Goal: Information Seeking & Learning: Learn about a topic

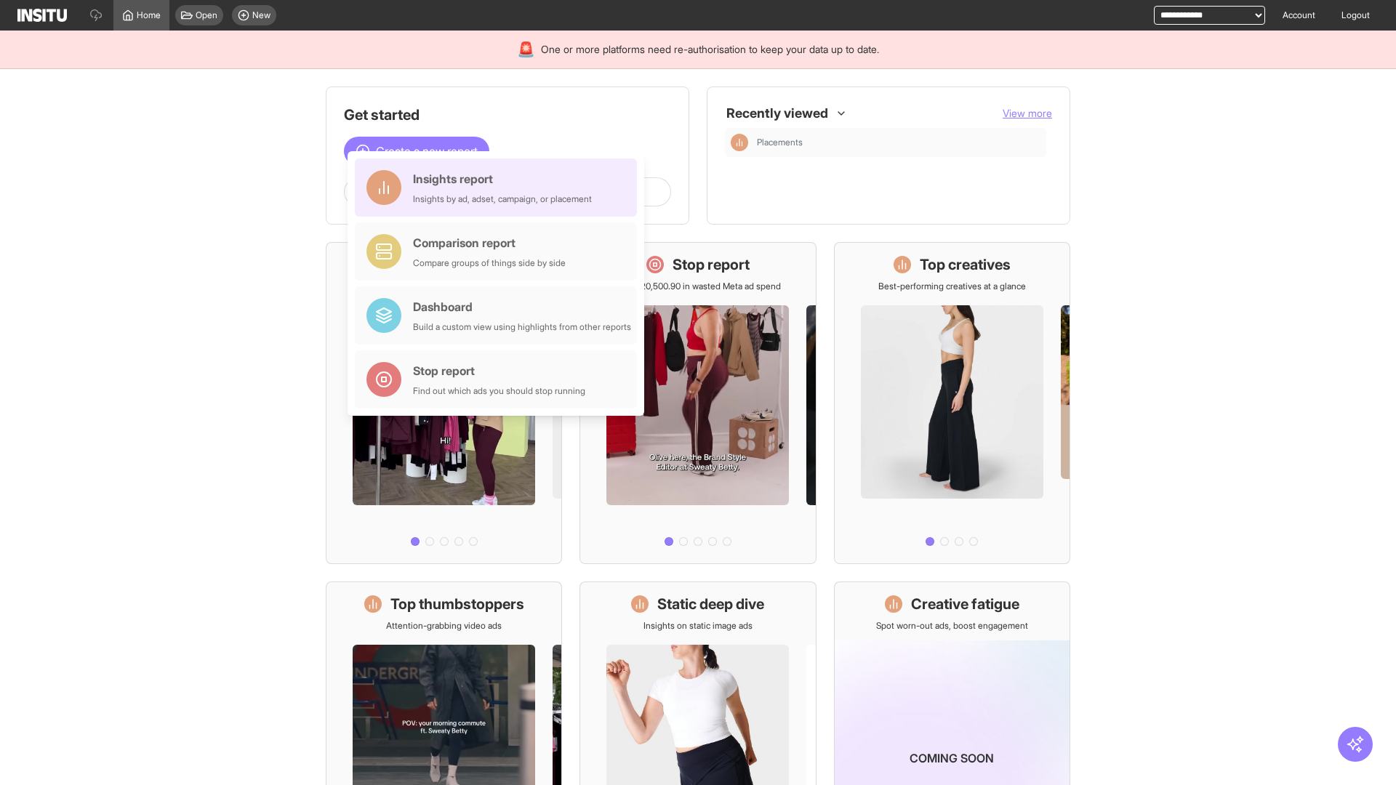
click at [499, 188] on div "Insights report Insights by ad, adset, campaign, or placement" at bounding box center [502, 187] width 179 height 35
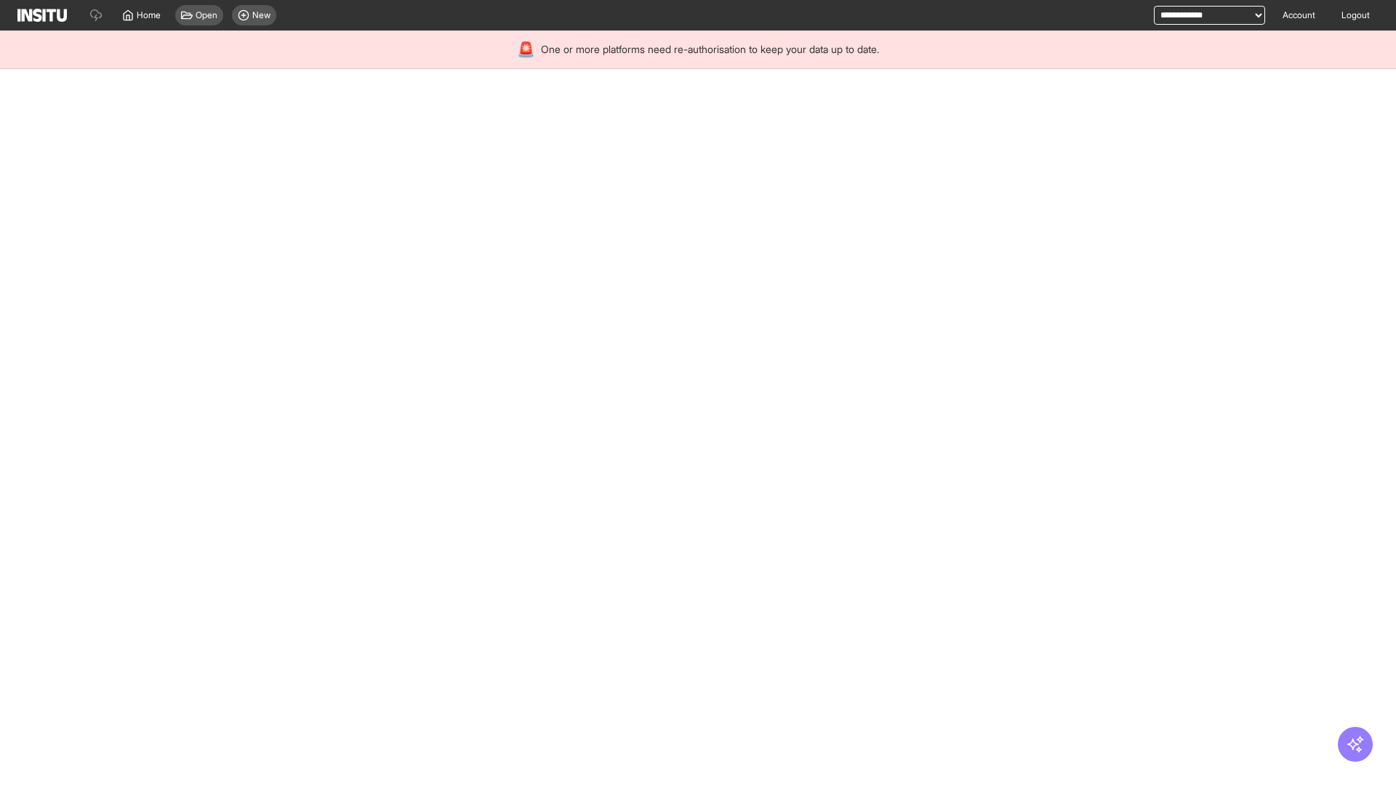
select select "**"
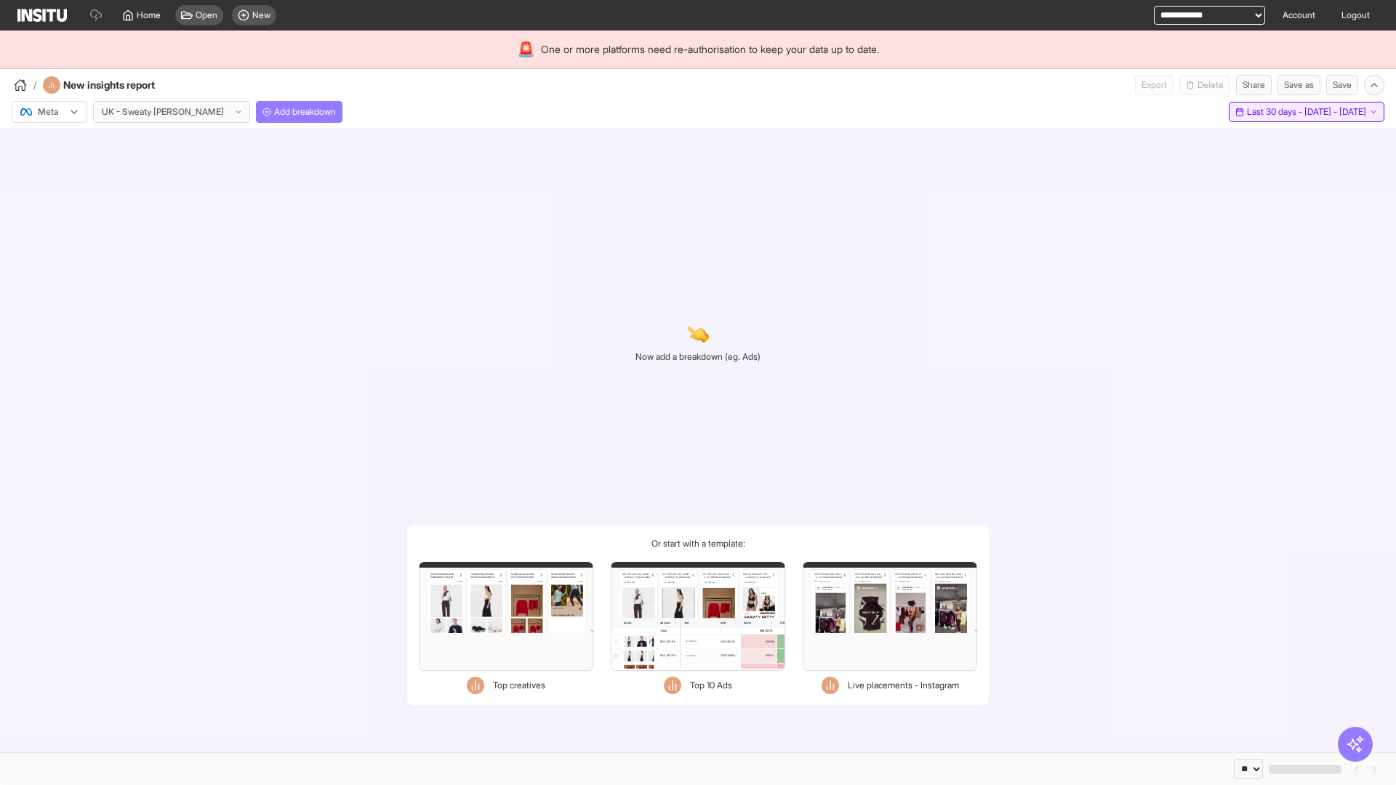
click at [1272, 112] on span "Last 30 days - [DATE] - [DATE]" at bounding box center [1306, 112] width 119 height 12
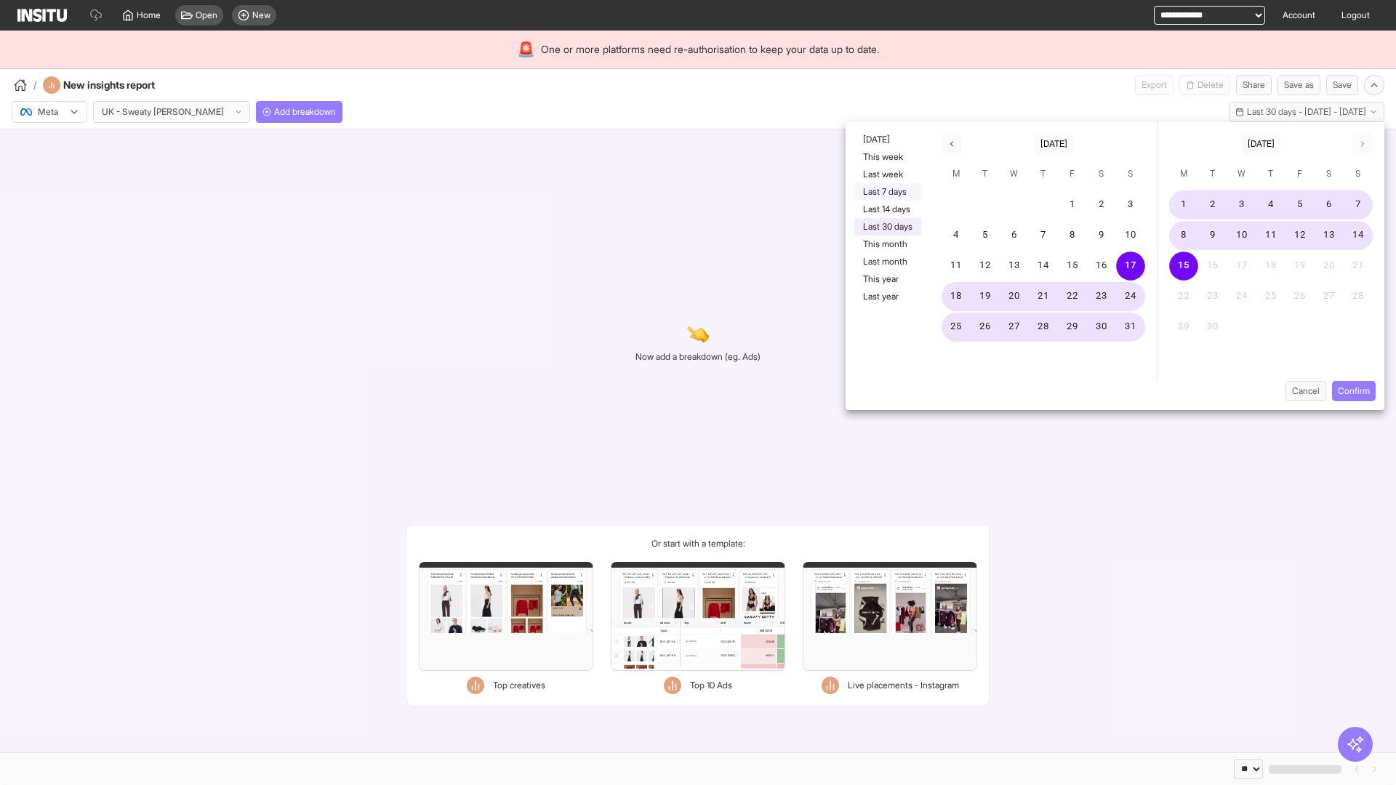
click at [886, 192] on button "Last 7 days" at bounding box center [887, 191] width 67 height 17
